Goal: Contribute content: Add original content to the website for others to see

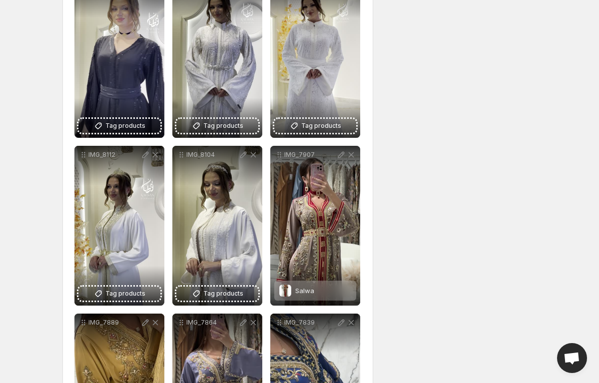
scroll to position [847, 0]
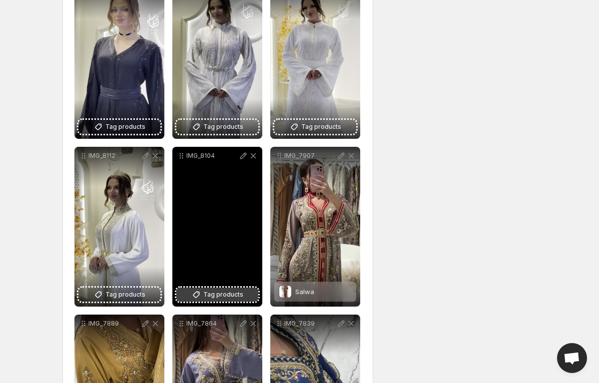
click at [218, 293] on span "Tag products" at bounding box center [223, 295] width 40 height 10
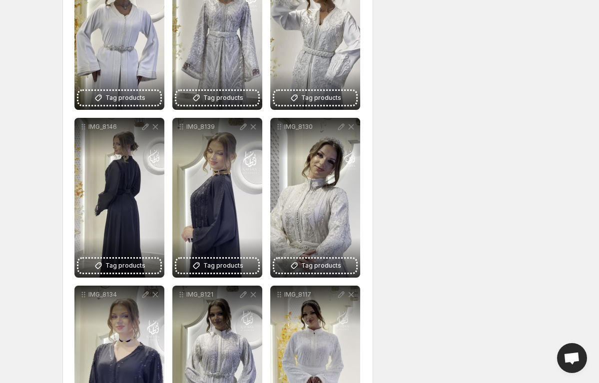
scroll to position [531, 0]
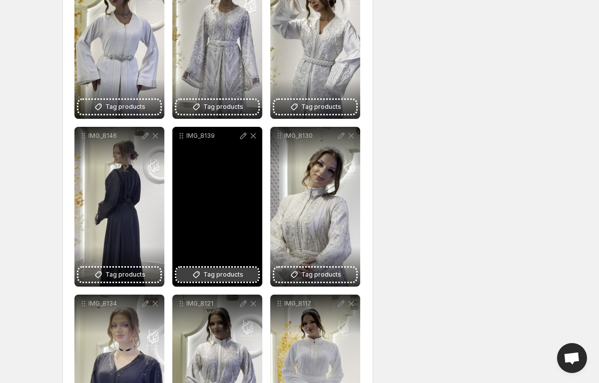
click at [245, 271] on button "Tag products" at bounding box center [217, 275] width 82 height 14
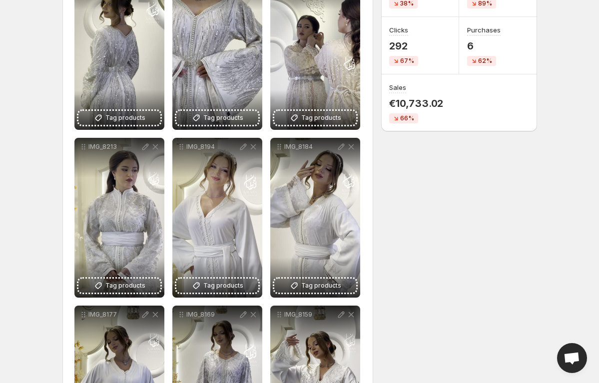
scroll to position [219, 0]
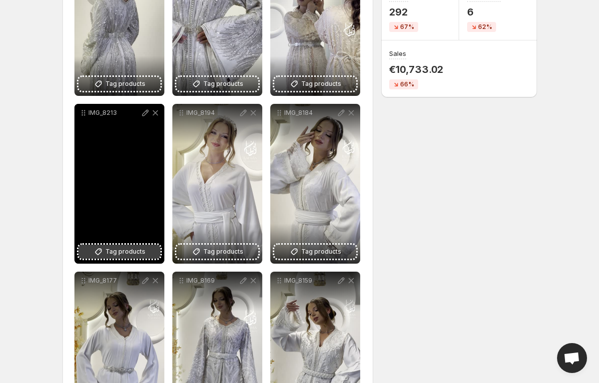
click at [122, 254] on span "Tag products" at bounding box center [125, 252] width 40 height 10
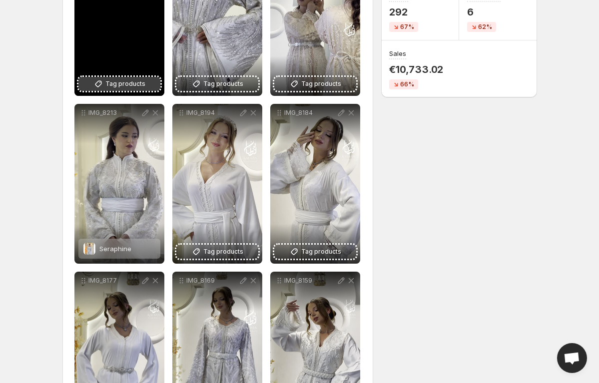
click at [142, 83] on span "Tag products" at bounding box center [125, 84] width 40 height 10
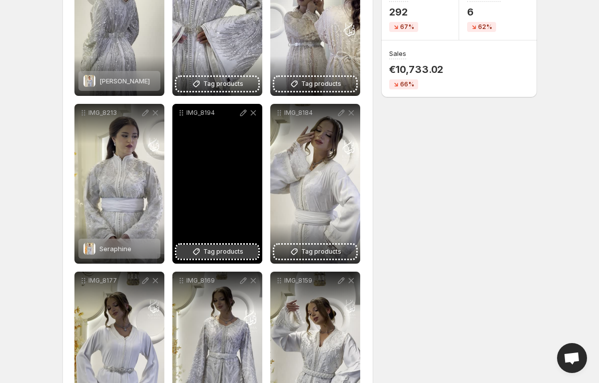
click at [237, 255] on span "Tag products" at bounding box center [223, 252] width 40 height 10
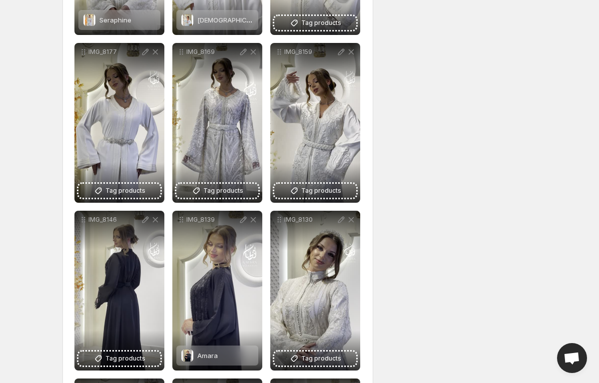
scroll to position [451, 0]
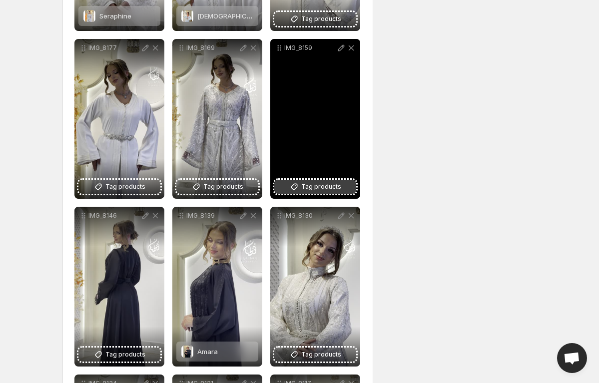
click at [321, 185] on span "Tag products" at bounding box center [321, 187] width 40 height 10
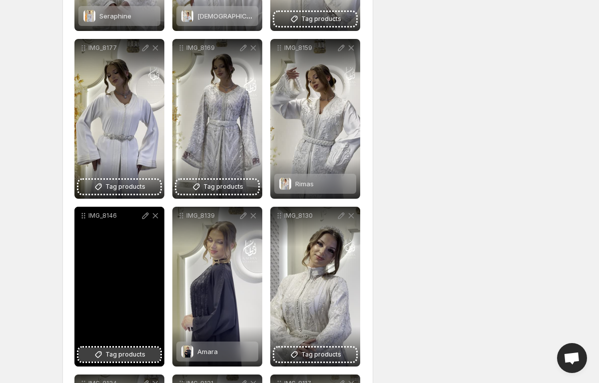
click at [135, 354] on span "Tag products" at bounding box center [125, 355] width 40 height 10
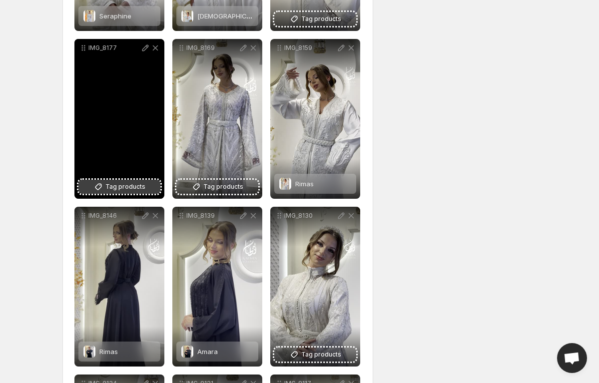
click at [130, 186] on span "Tag products" at bounding box center [125, 187] width 40 height 10
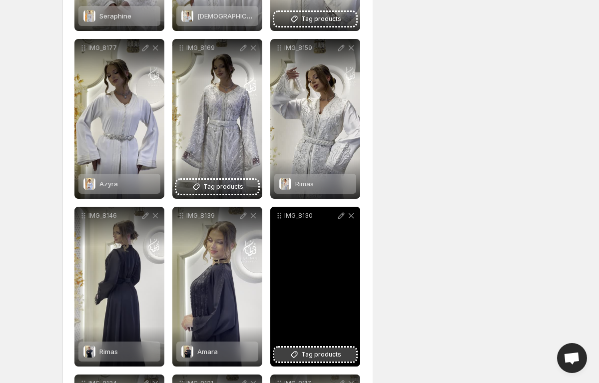
click at [332, 351] on span "Tag products" at bounding box center [321, 355] width 40 height 10
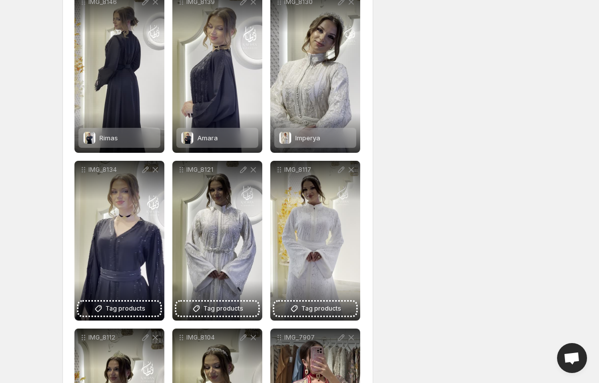
scroll to position [664, 0]
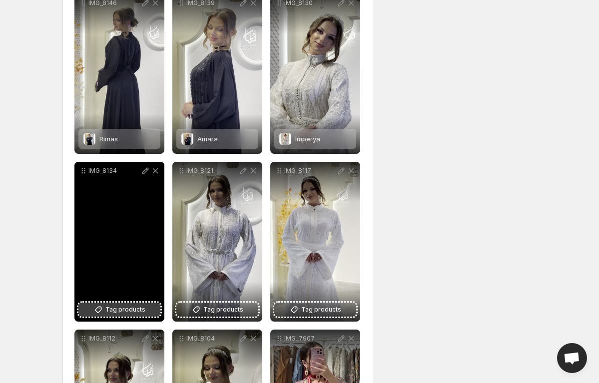
click at [124, 309] on span "Tag products" at bounding box center [125, 310] width 40 height 10
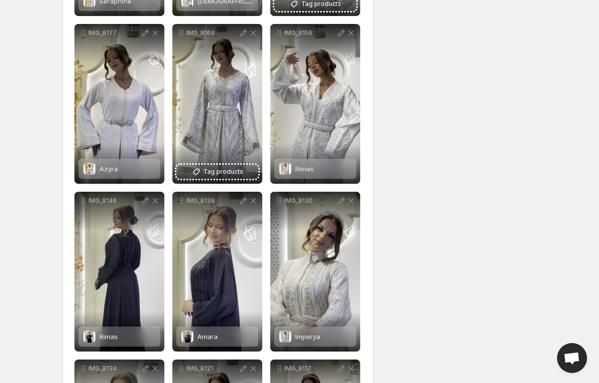
scroll to position [465, 0]
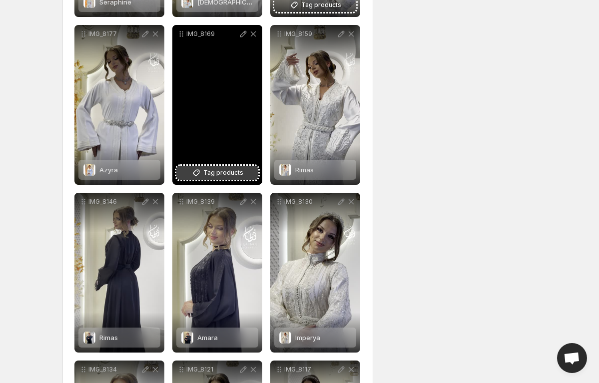
click at [218, 171] on span "Tag products" at bounding box center [223, 173] width 40 height 10
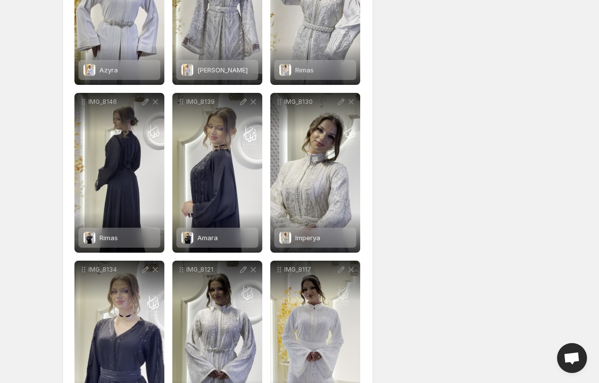
scroll to position [679, 0]
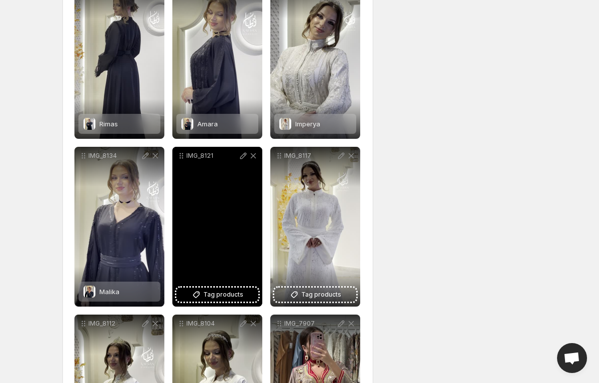
click at [223, 285] on div "IMG_8121" at bounding box center [217, 227] width 90 height 160
click at [217, 295] on span "Tag products" at bounding box center [223, 295] width 40 height 10
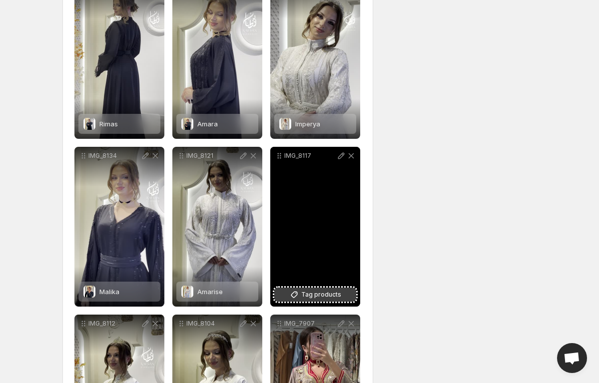
click at [330, 299] on span "Tag products" at bounding box center [321, 295] width 40 height 10
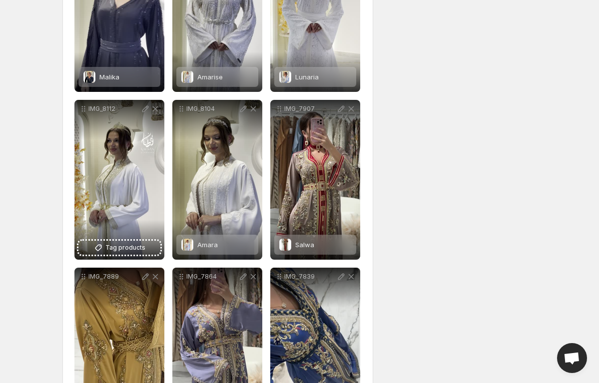
scroll to position [893, 0]
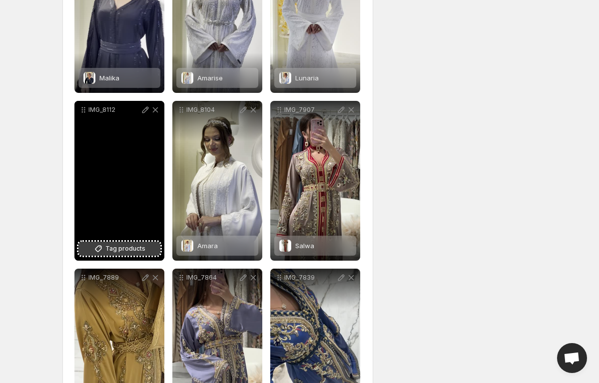
click at [123, 248] on span "Tag products" at bounding box center [125, 249] width 40 height 10
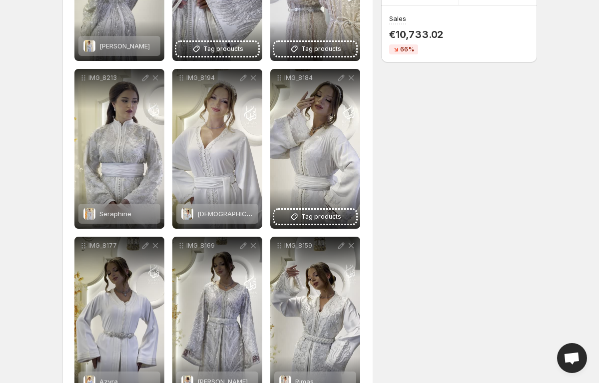
scroll to position [253, 0]
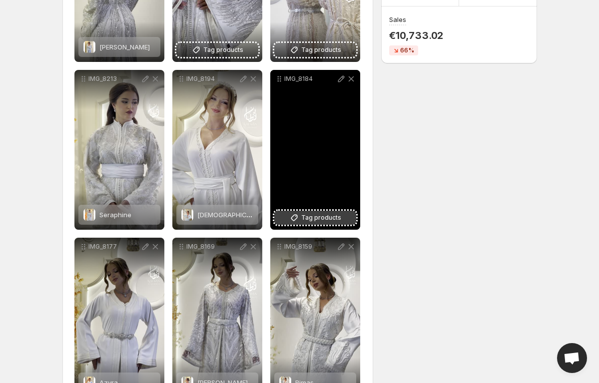
click at [321, 219] on span "Tag products" at bounding box center [321, 218] width 40 height 10
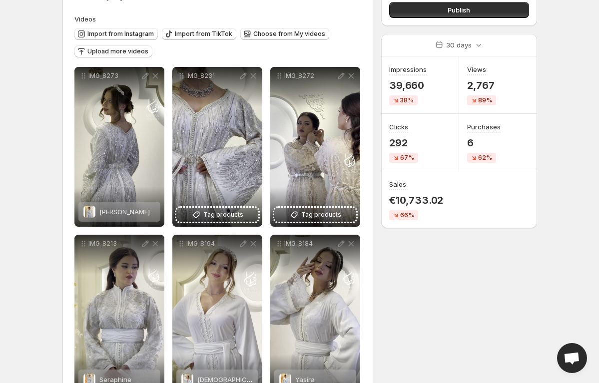
scroll to position [87, 0]
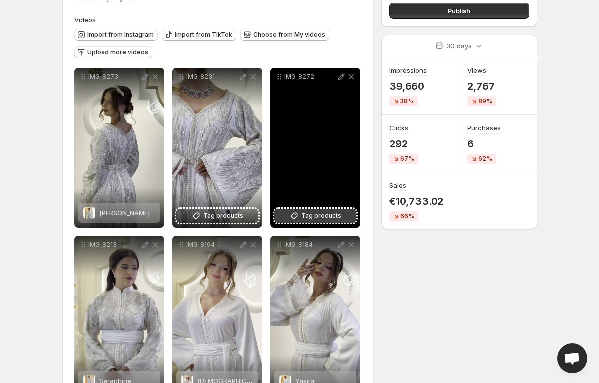
click at [304, 215] on span "Tag products" at bounding box center [321, 216] width 40 height 10
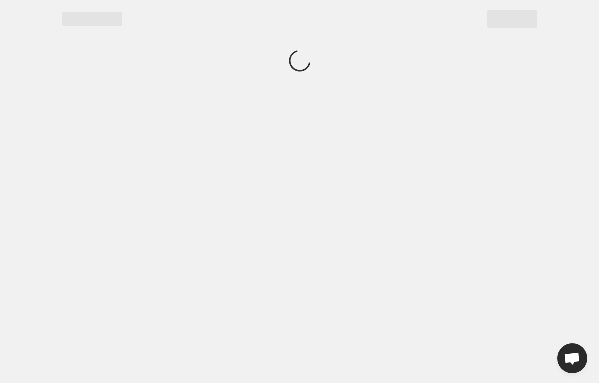
scroll to position [0, 0]
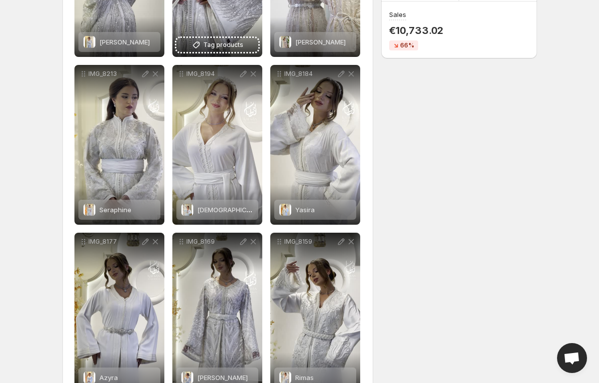
scroll to position [257, 0]
